Goal: Check status

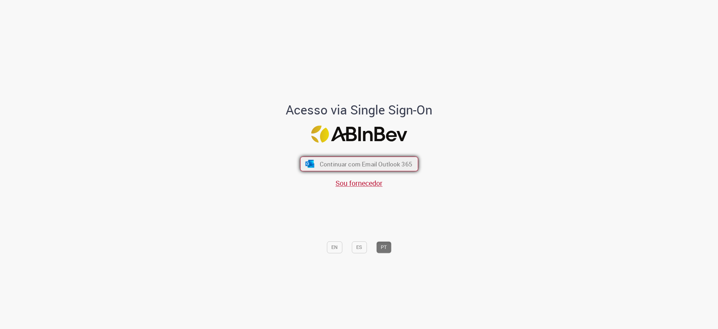
click at [335, 161] on span "Continuar com Email Outlook 365" at bounding box center [365, 164] width 93 height 8
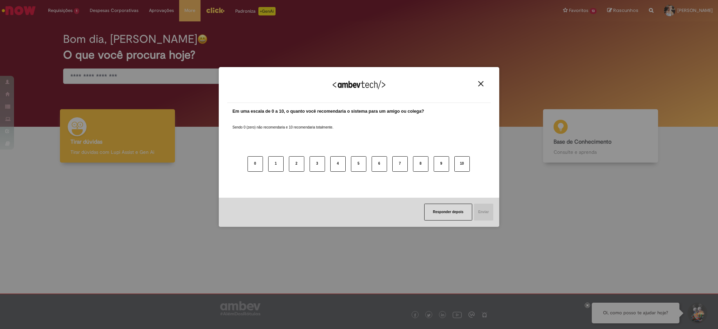
click at [479, 83] on img "Close" at bounding box center [480, 83] width 5 height 5
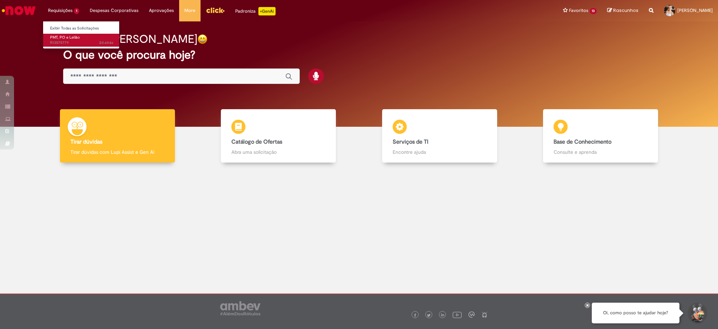
click at [72, 42] on span "2d atrás 2 dias atrás R13575779" at bounding box center [81, 43] width 63 height 6
